Goal: Information Seeking & Learning: Learn about a topic

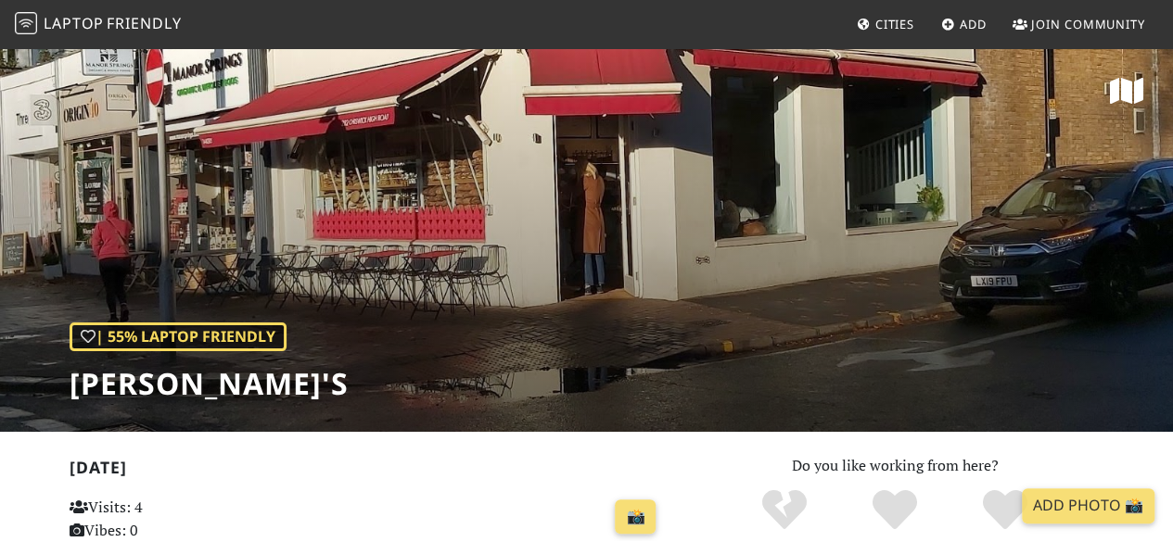
click at [899, 27] on span "Cities" at bounding box center [894, 24] width 39 height 17
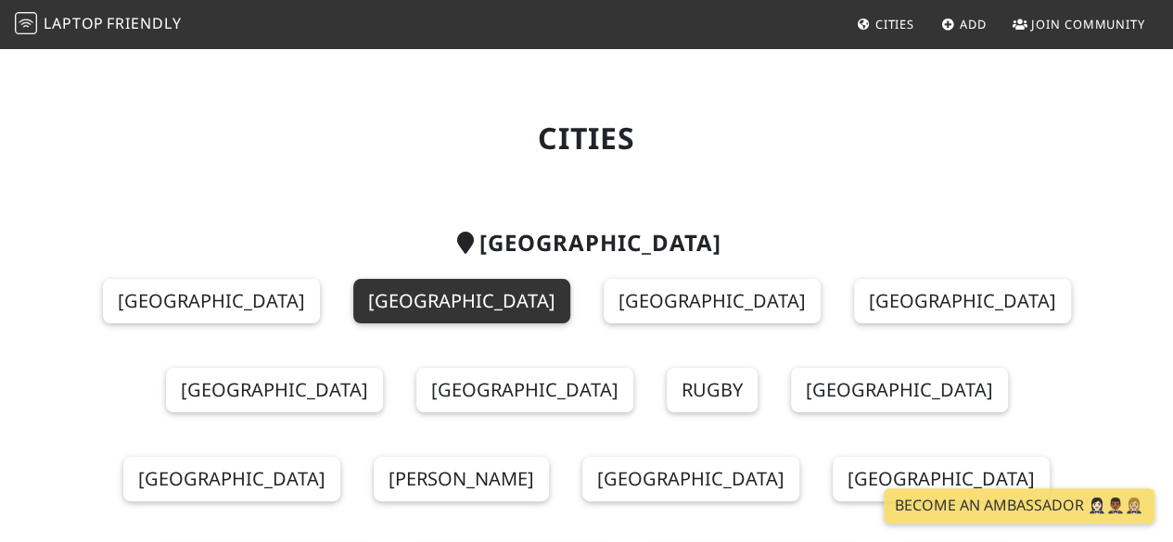
click at [427, 309] on link "[GEOGRAPHIC_DATA]" at bounding box center [461, 301] width 217 height 44
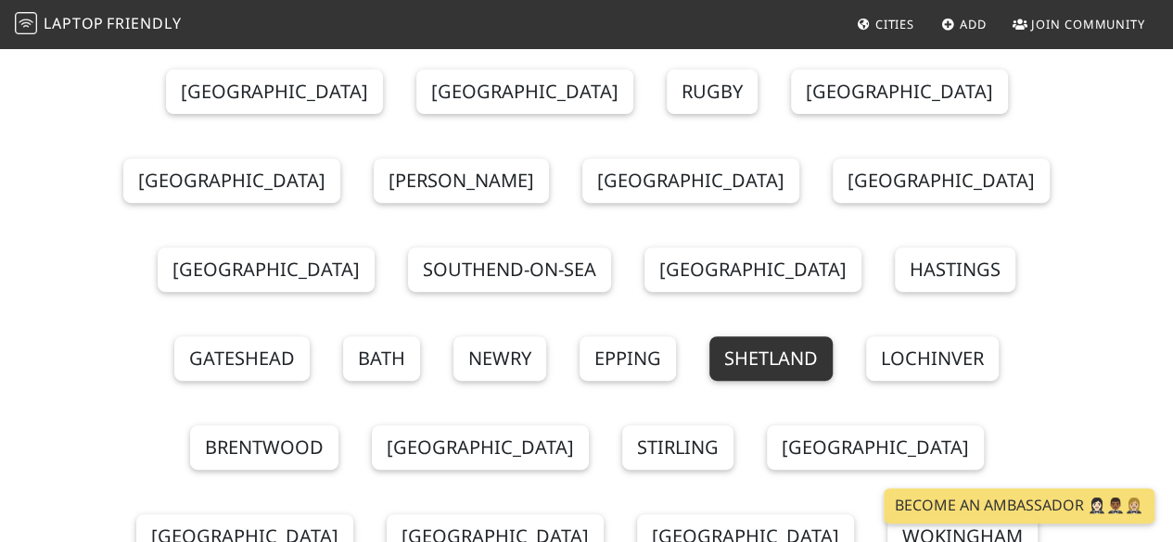
scroll to position [371, 0]
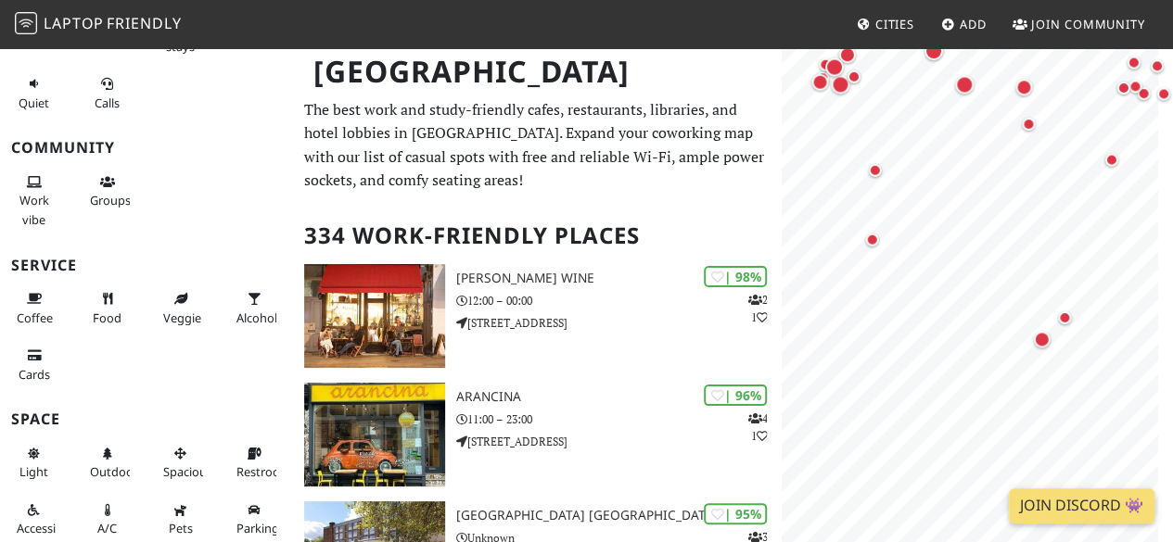
click at [1172, 377] on html "Laptop Friendly Cities Add Join Community London Filters My Places Liked Produc…" at bounding box center [586, 271] width 1173 height 542
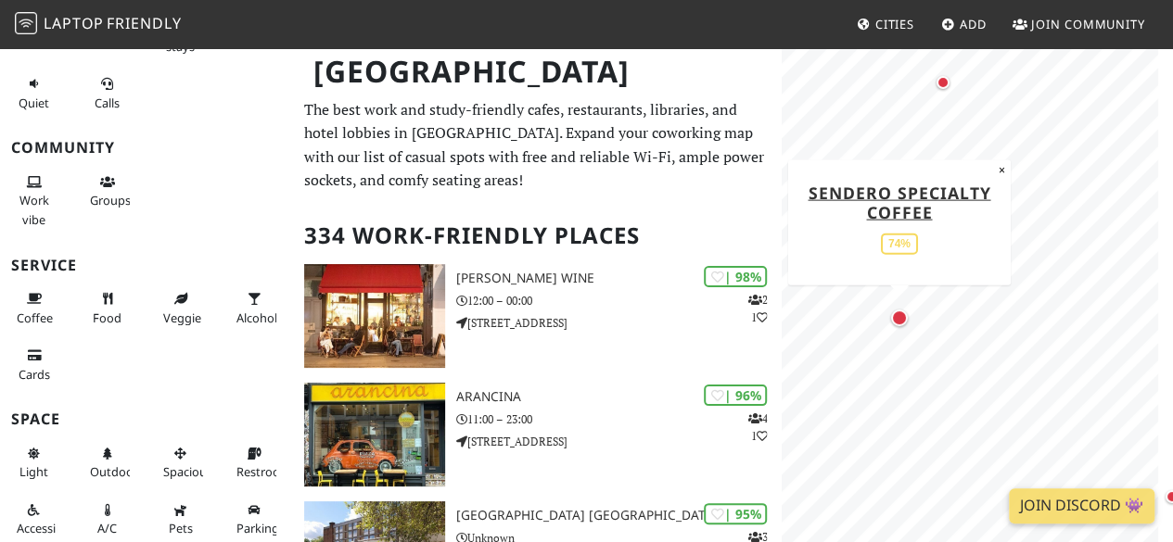
click at [903, 316] on div "Map marker" at bounding box center [899, 318] width 17 height 17
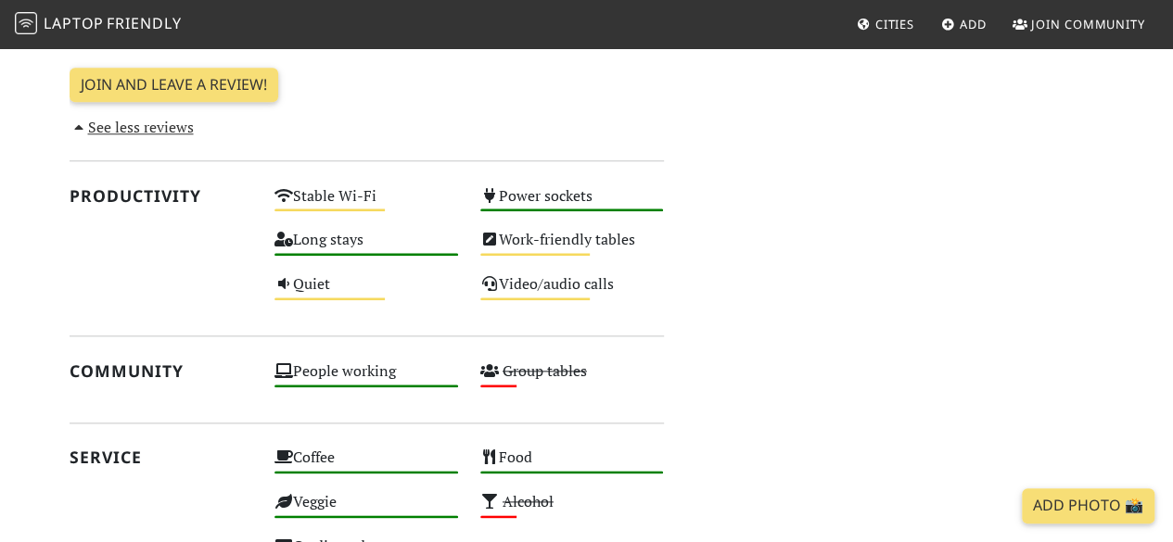
scroll to position [1020, 0]
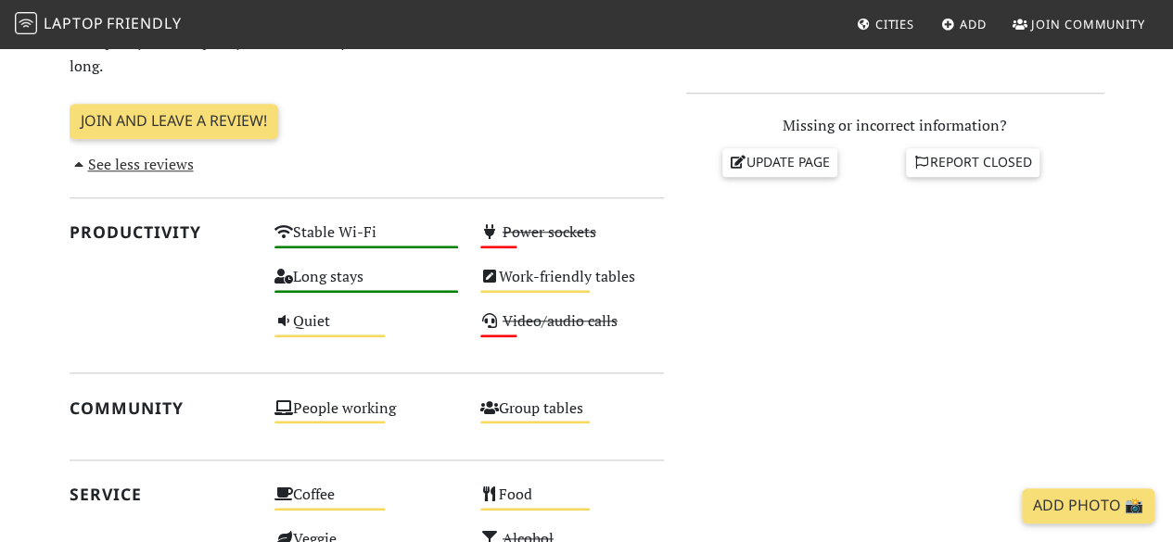
scroll to position [1112, 0]
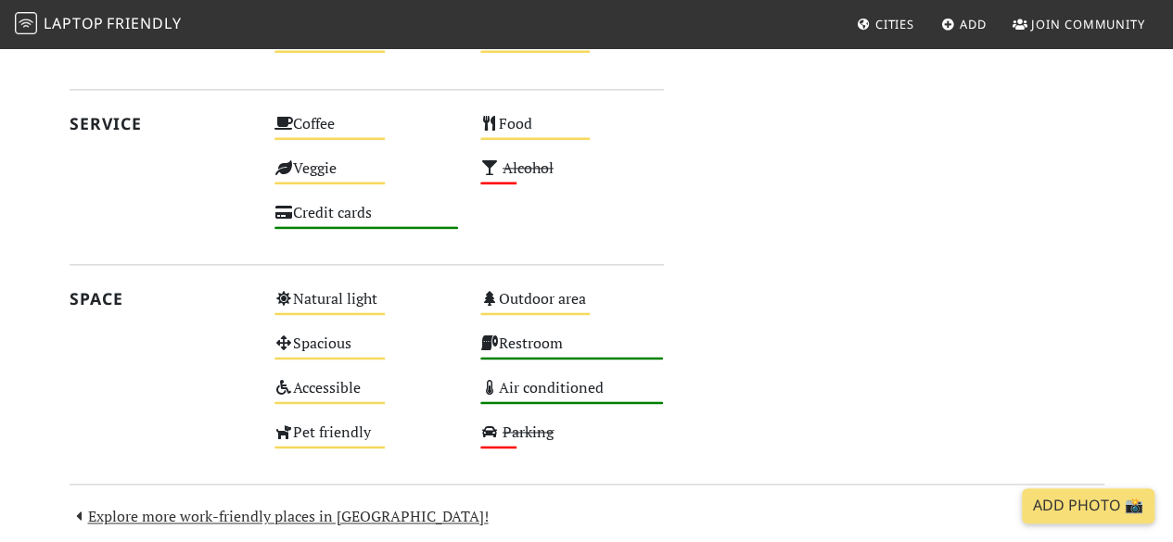
click at [875, 21] on span "Cities" at bounding box center [894, 24] width 39 height 17
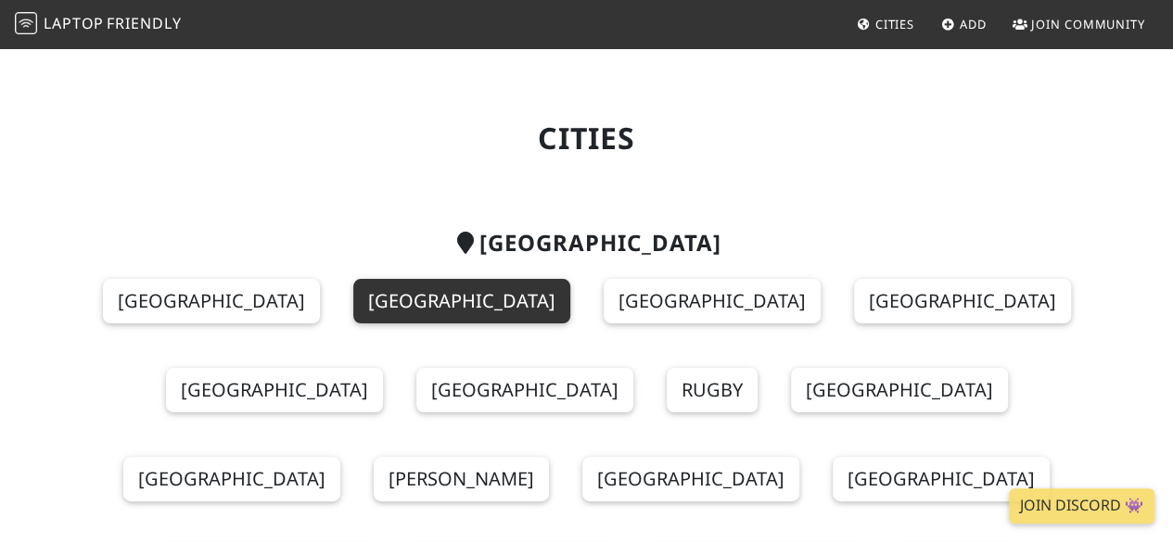
click at [417, 292] on link "[GEOGRAPHIC_DATA]" at bounding box center [461, 301] width 217 height 44
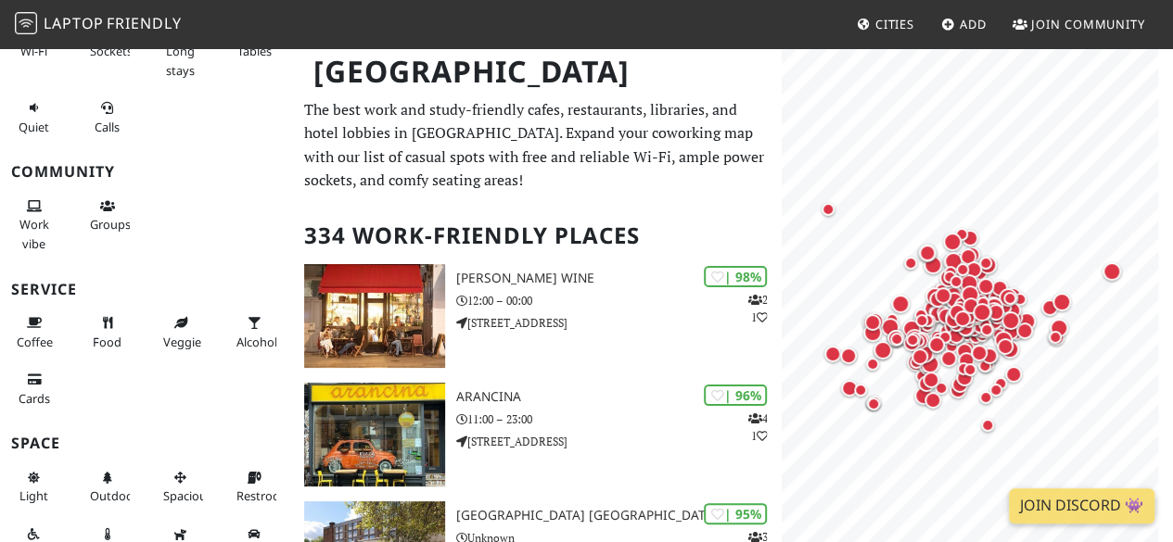
scroll to position [252, 0]
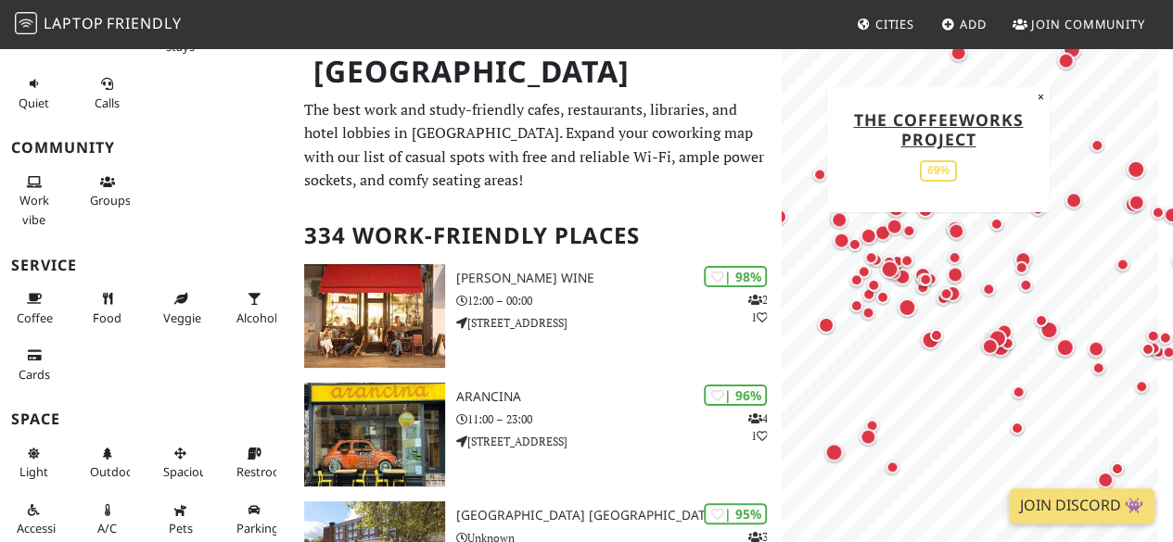
click at [1076, 92] on div at bounding box center [977, 92] width 369 height 0
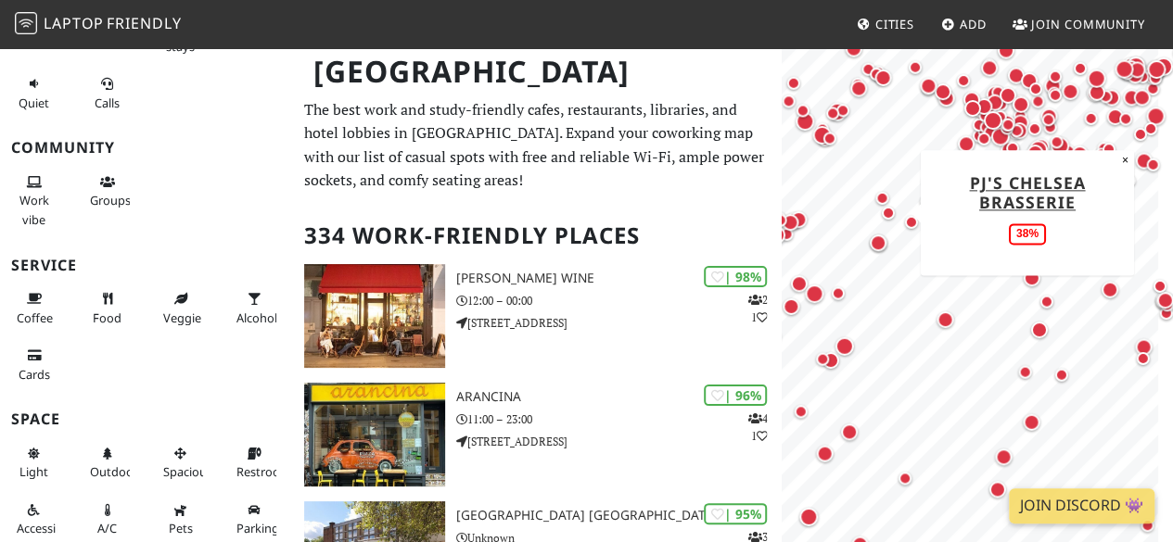
drag, startPoint x: 887, startPoint y: 344, endPoint x: 886, endPoint y: 217, distance: 127.0
click at [886, 217] on div "Map marker" at bounding box center [888, 212] width 13 height 13
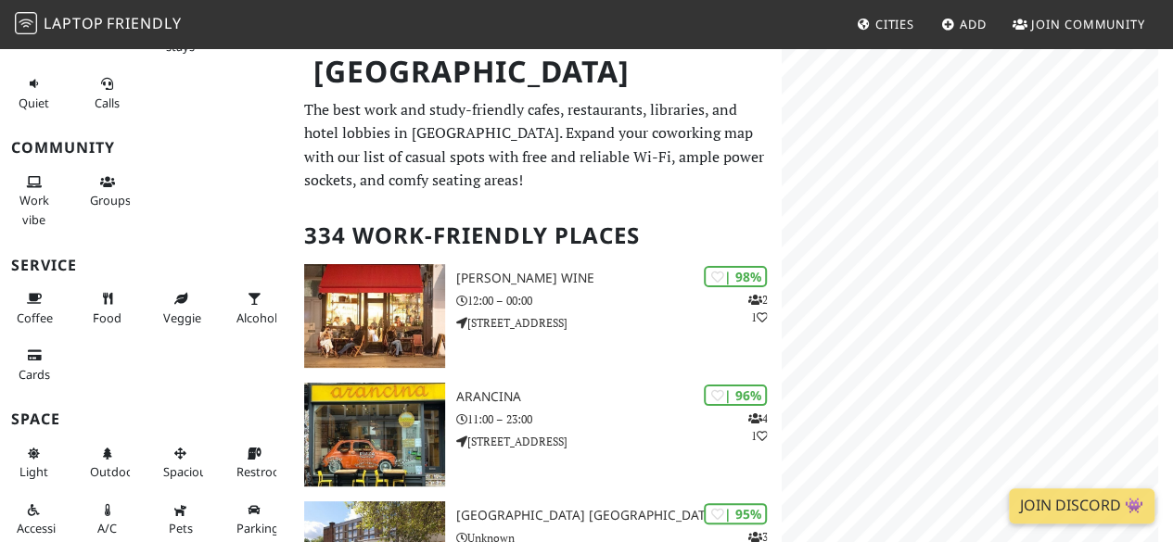
click at [1172, 333] on html "Laptop Friendly Cities Add Join Community London Filters My Places Liked Produc…" at bounding box center [586, 271] width 1173 height 542
click at [1172, 228] on html "Laptop Friendly Cities Add Join Community London Filters My Places Liked Produc…" at bounding box center [586, 271] width 1173 height 542
click at [626, 5] on body "Laptop Friendly Cities Add Join Community London Filters My Places Liked Produc…" at bounding box center [586, 271] width 1173 height 542
click at [1172, 282] on html "Laptop Friendly Cities Add Join Community London Filters My Places Liked Produc…" at bounding box center [586, 271] width 1173 height 542
click at [1029, 292] on div "Map marker" at bounding box center [1027, 296] width 13 height 13
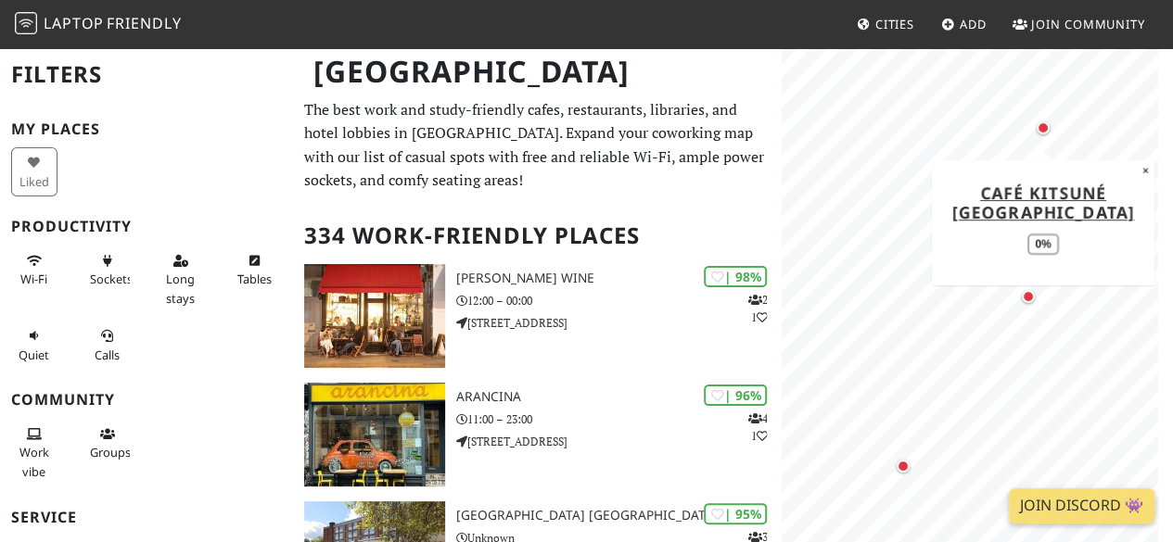
scroll to position [252, 0]
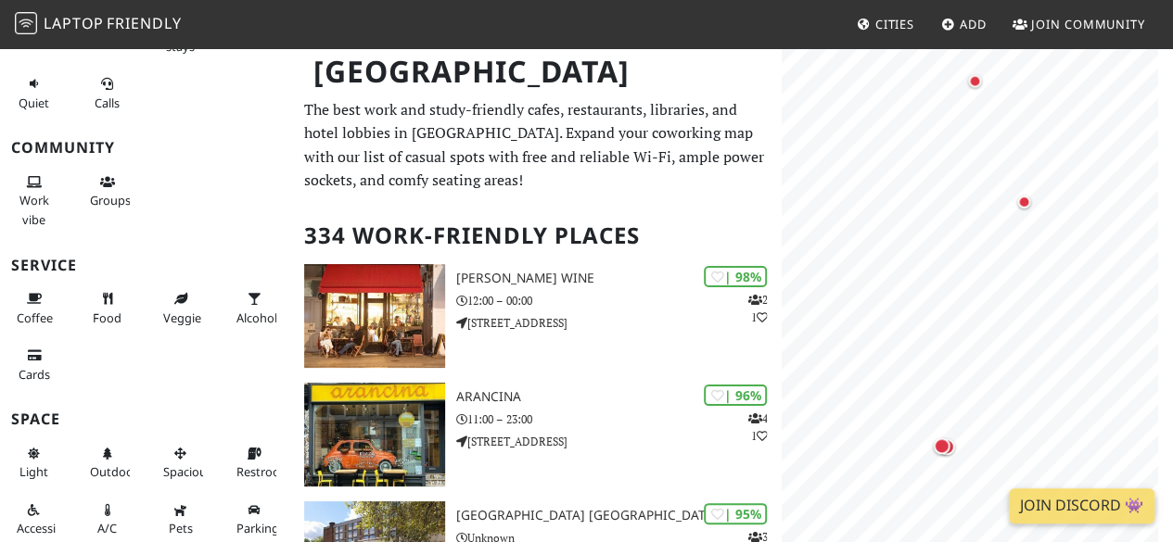
click at [1172, 133] on html "Laptop Friendly Cities Add Join Community London Filters My Places Liked Produc…" at bounding box center [586, 271] width 1173 height 542
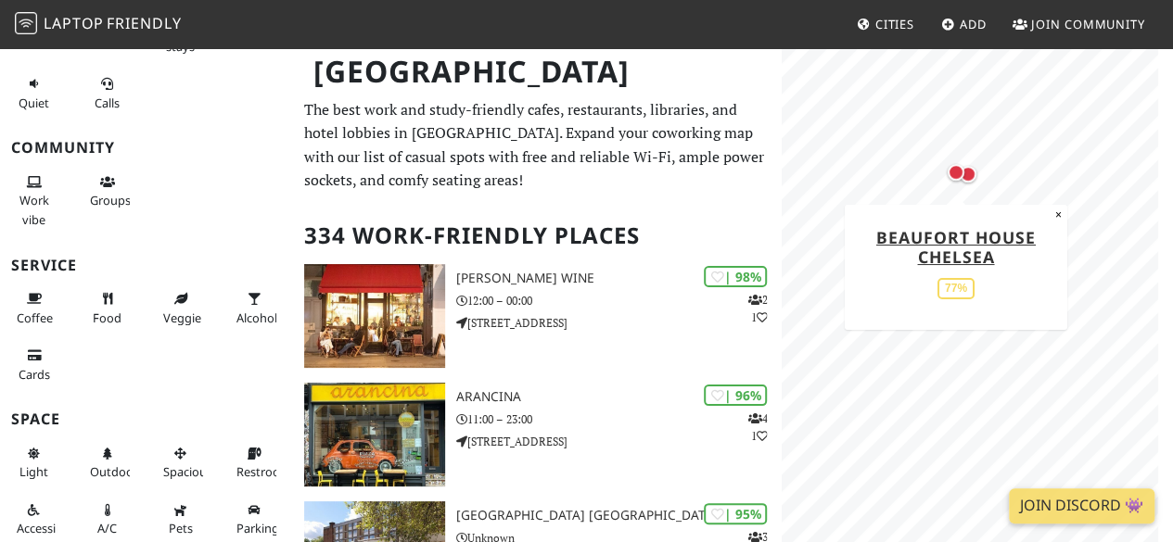
click at [959, 175] on div "Map marker" at bounding box center [955, 172] width 17 height 17
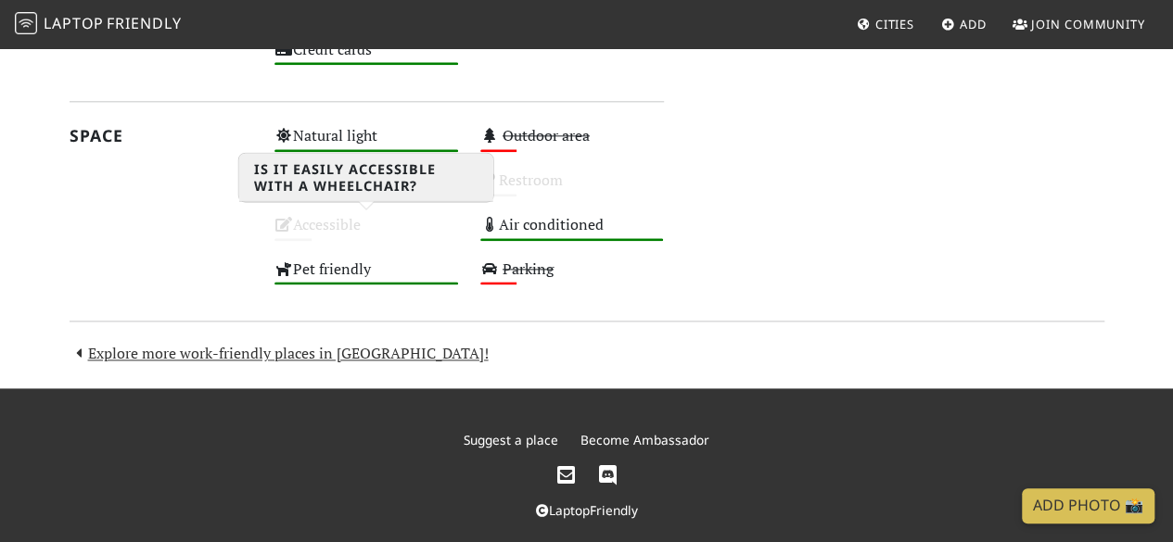
scroll to position [1083, 0]
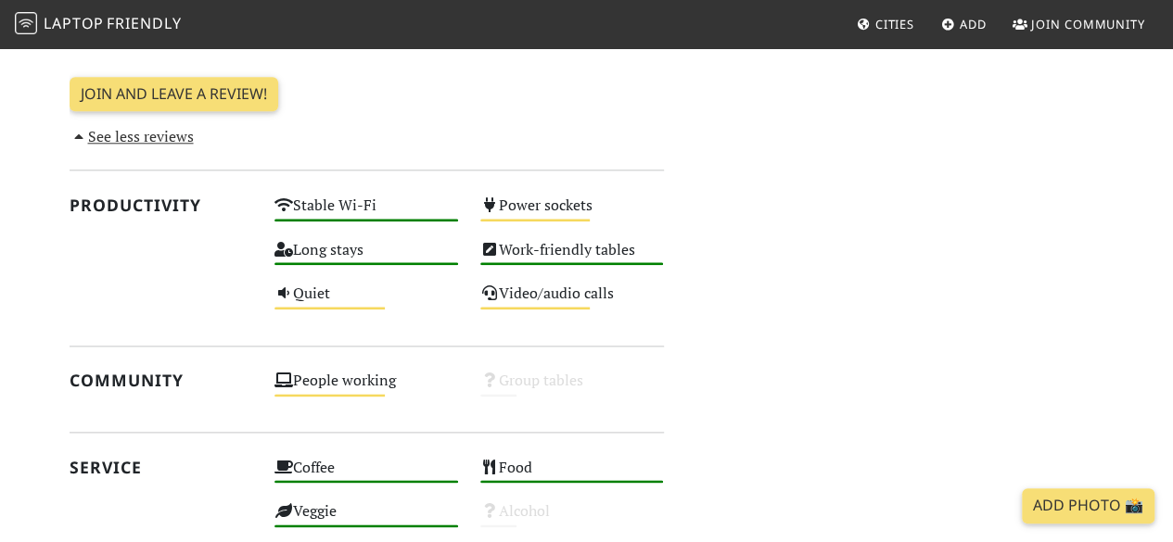
scroll to position [1112, 0]
